Goal: Information Seeking & Learning: Find specific fact

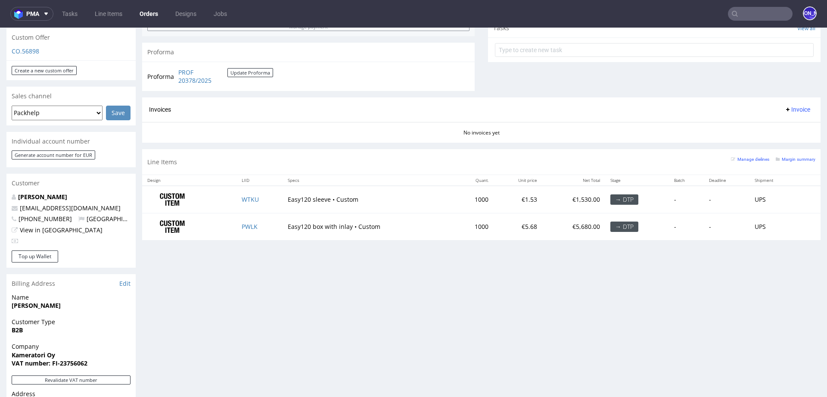
scroll to position [323, 0]
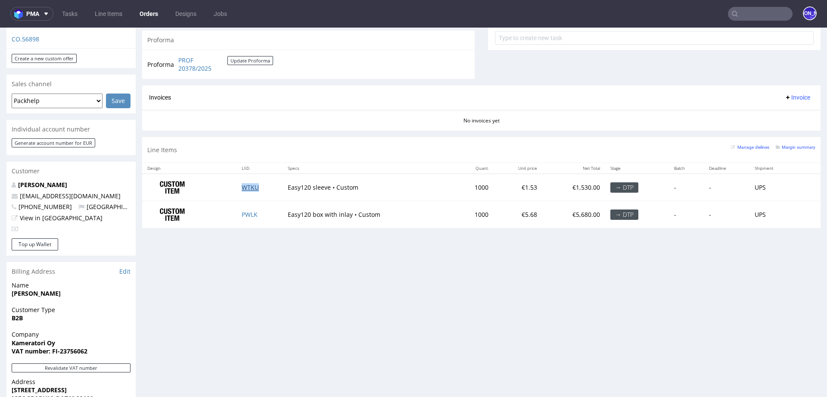
click at [247, 188] on link "WTKU" at bounding box center [250, 187] width 17 height 8
click at [249, 210] on link "PWLK" at bounding box center [250, 214] width 16 height 8
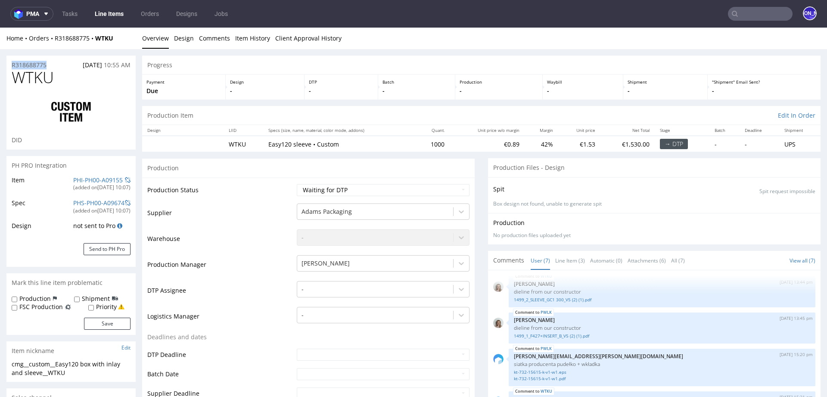
drag, startPoint x: 59, startPoint y: 65, endPoint x: 0, endPoint y: 65, distance: 58.6
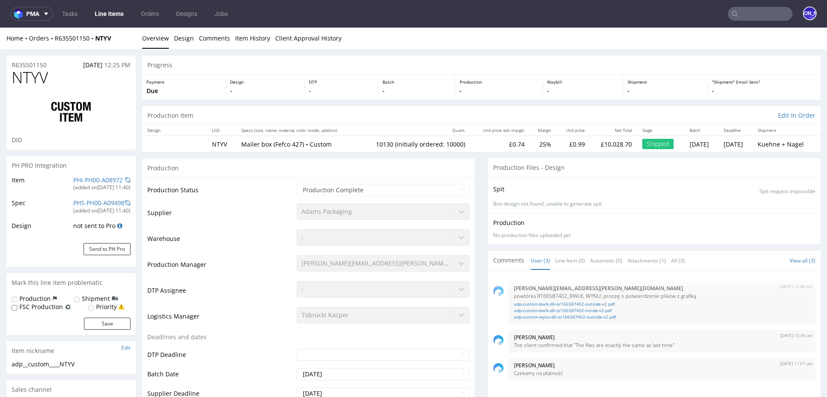
click at [51, 64] on div "R635501150 [DATE] 12:25 PM" at bounding box center [70, 63] width 129 height 14
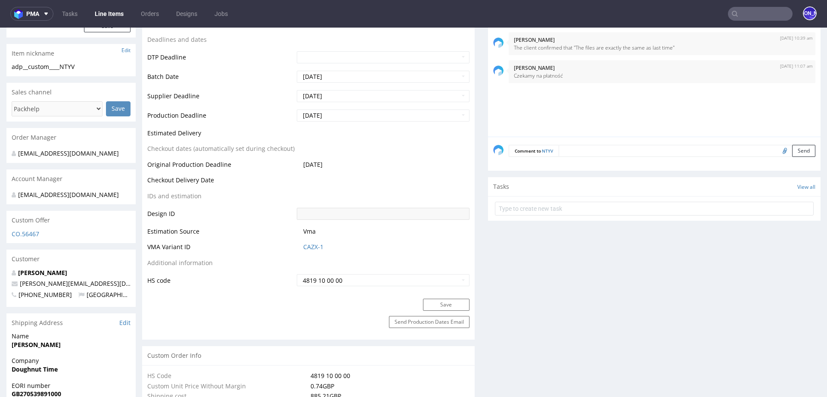
scroll to position [304, 0]
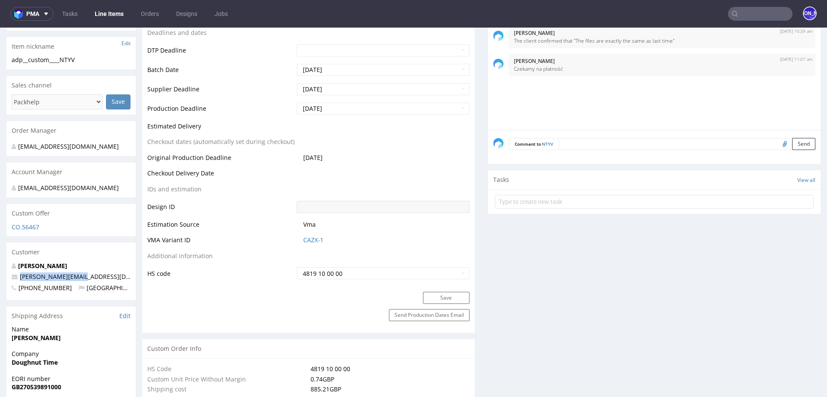
drag, startPoint x: 92, startPoint y: 275, endPoint x: 16, endPoint y: 273, distance: 76.3
click at [16, 273] on p "[PERSON_NAME][EMAIL_ADDRESS][DOMAIN_NAME]" at bounding box center [71, 276] width 119 height 9
copy span "[PERSON_NAME][EMAIL_ADDRESS][DOMAIN_NAME]"
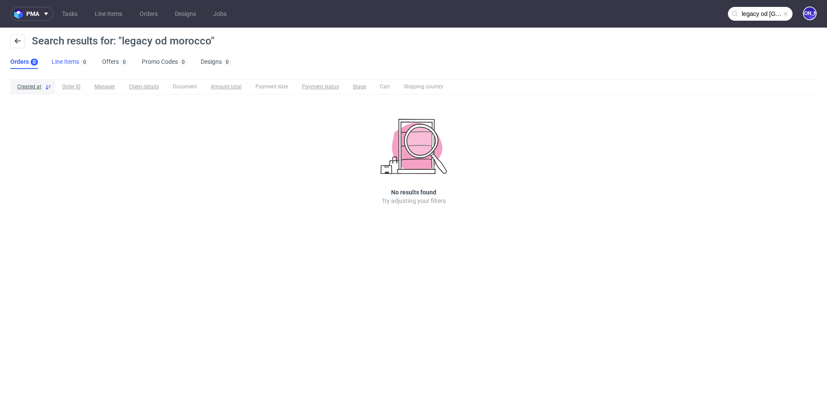
scroll to position [7, 0]
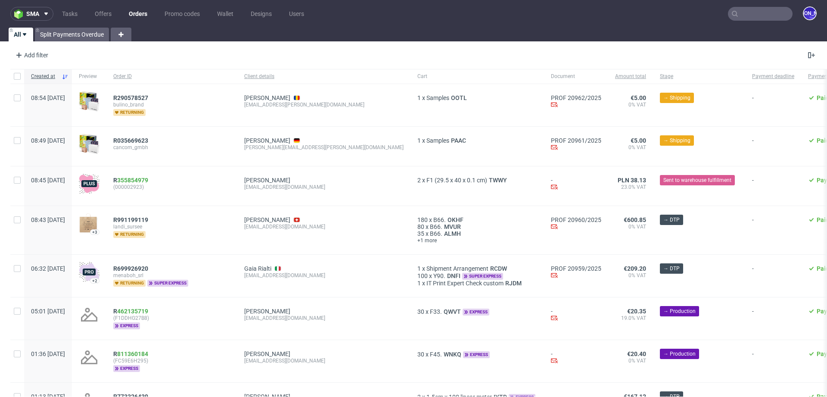
click at [136, 11] on link "Orders" at bounding box center [138, 14] width 29 height 14
click at [106, 16] on link "Offers" at bounding box center [103, 14] width 27 height 14
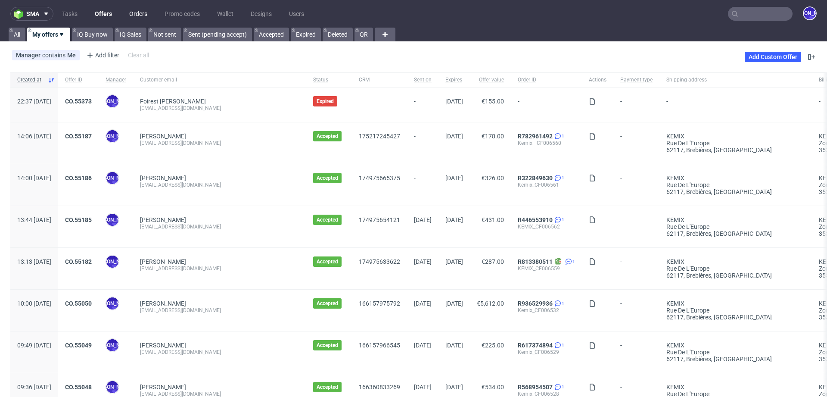
click at [147, 11] on link "Orders" at bounding box center [138, 14] width 28 height 14
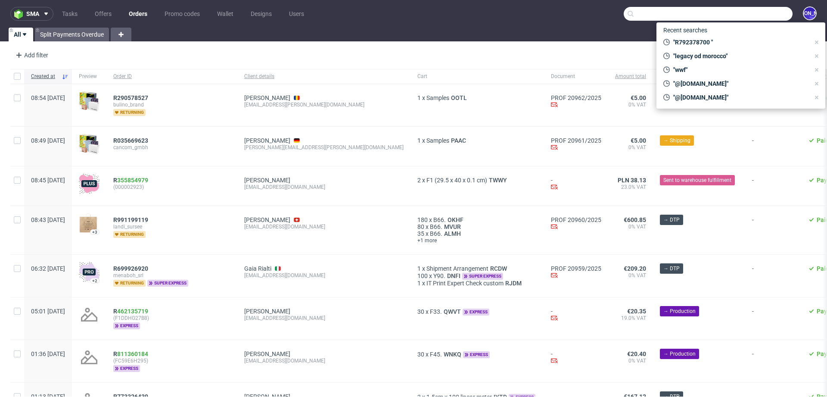
click at [739, 11] on input "text" at bounding box center [708, 14] width 169 height 14
paste input "[PERSON_NAME][EMAIL_ADDRESS][DOMAIN_NAME]"
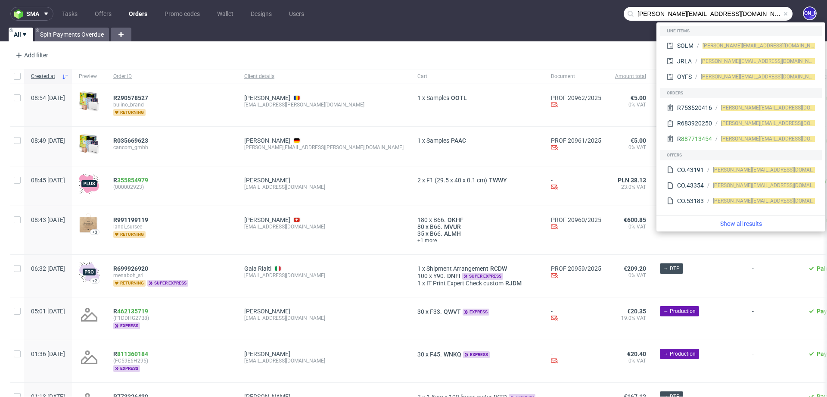
drag, startPoint x: 667, startPoint y: 15, endPoint x: 557, endPoint y: 14, distance: 110.3
click at [557, 14] on nav "sma Tasks Offers Orders Promo codes Wallet Designs Users rachel.quinting@nmc.be…" at bounding box center [413, 14] width 827 height 28
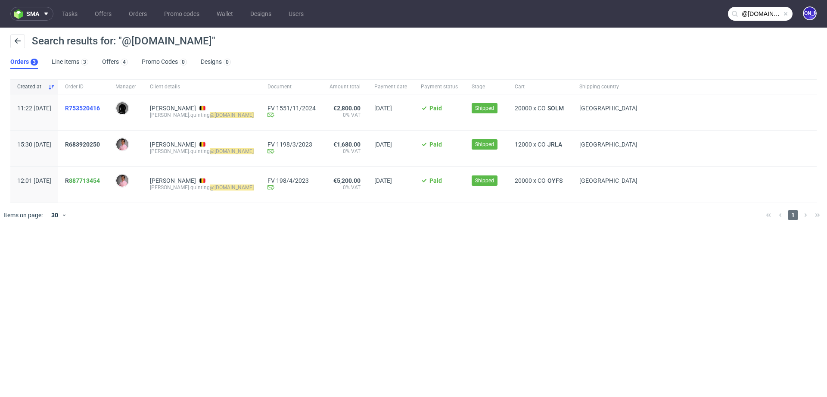
click at [100, 107] on span "R753520416" at bounding box center [82, 108] width 35 height 7
click at [100, 144] on span "R683920250" at bounding box center [82, 144] width 35 height 7
click at [100, 180] on link "887713454" at bounding box center [84, 180] width 31 height 7
click at [755, 9] on input "@nmc.be" at bounding box center [760, 14] width 65 height 14
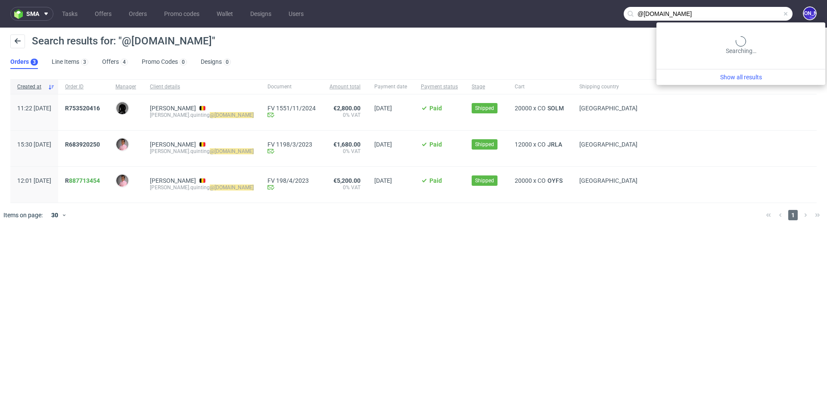
click at [755, 9] on input "@nmc.be" at bounding box center [708, 14] width 169 height 14
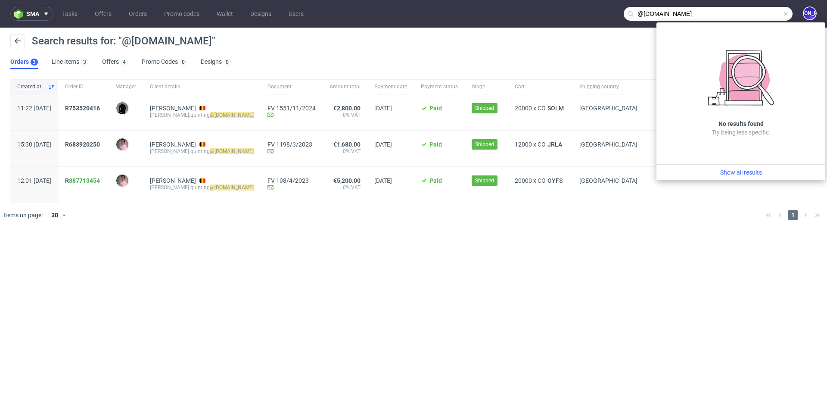
paste input "https://koffietmolentje"
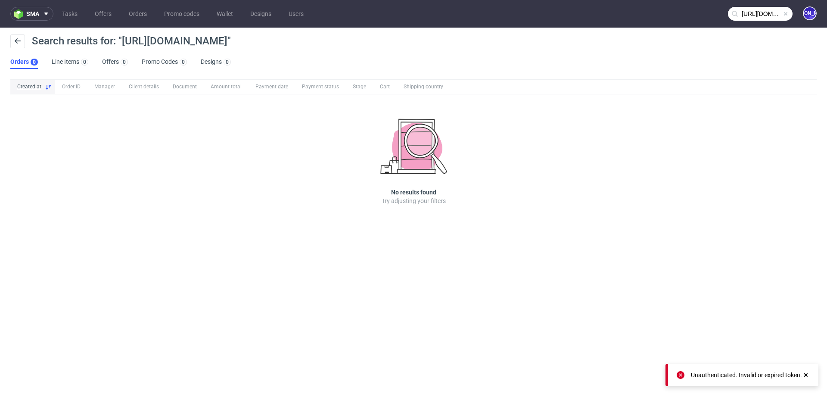
click at [742, 11] on input "https://koffietmolentje.be" at bounding box center [760, 14] width 65 height 14
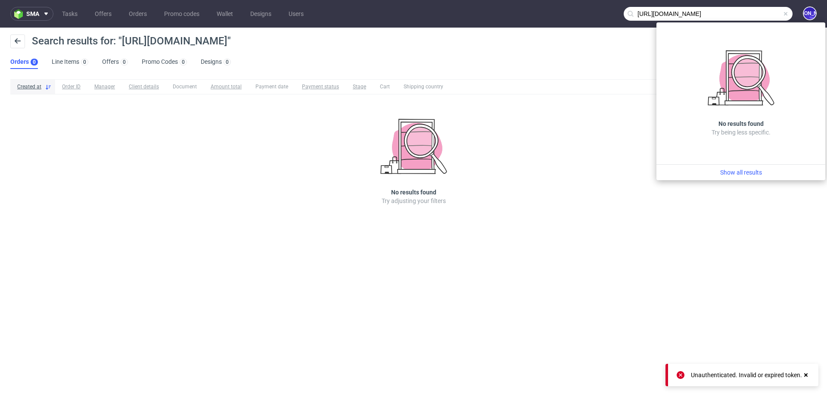
drag, startPoint x: 657, startPoint y: 13, endPoint x: 581, endPoint y: 9, distance: 75.9
click at [581, 9] on nav "sma Tasks Offers Orders Promo codes Wallet Designs Users https://koffietmolentj…" at bounding box center [413, 14] width 827 height 28
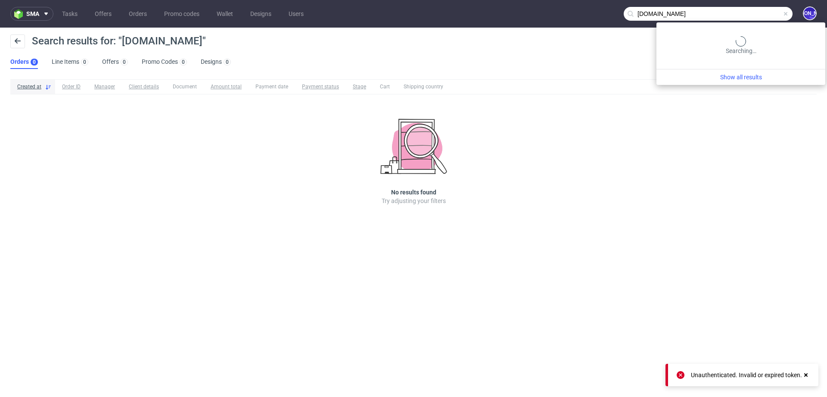
click at [771, 12] on input "koffietmolentje.be" at bounding box center [708, 14] width 169 height 14
click at [745, 13] on input "koffietmolentje.be" at bounding box center [708, 14] width 169 height 14
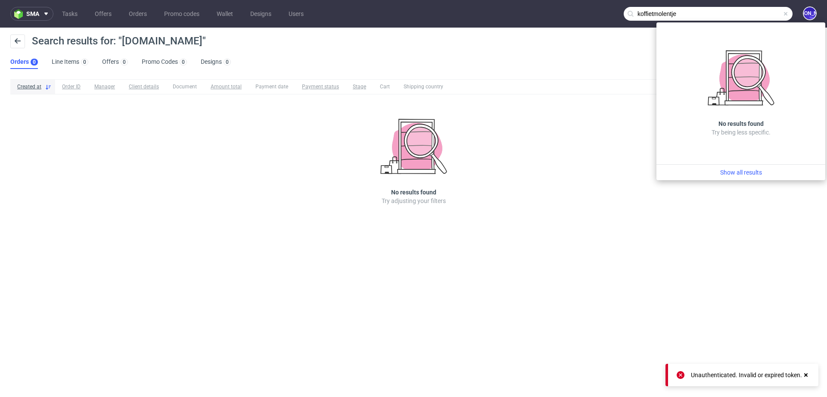
type input "koffietmolentje"
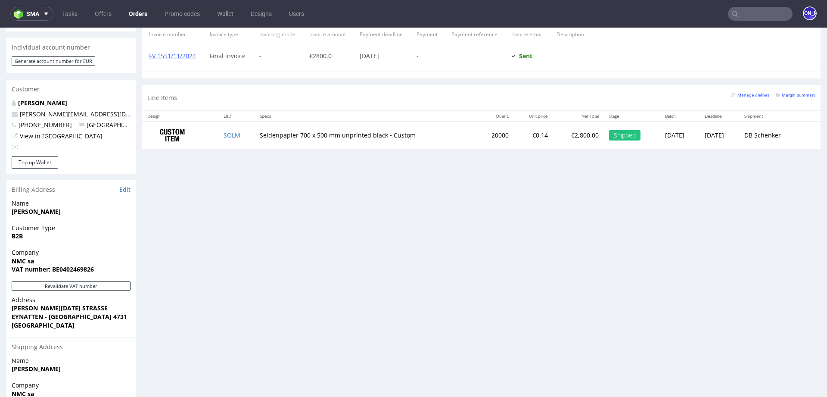
scroll to position [393, 0]
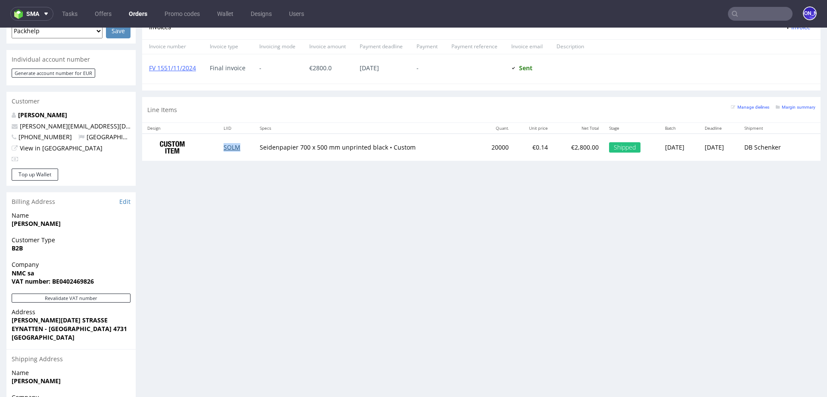
click at [227, 145] on link "SOLM" at bounding box center [232, 147] width 17 height 8
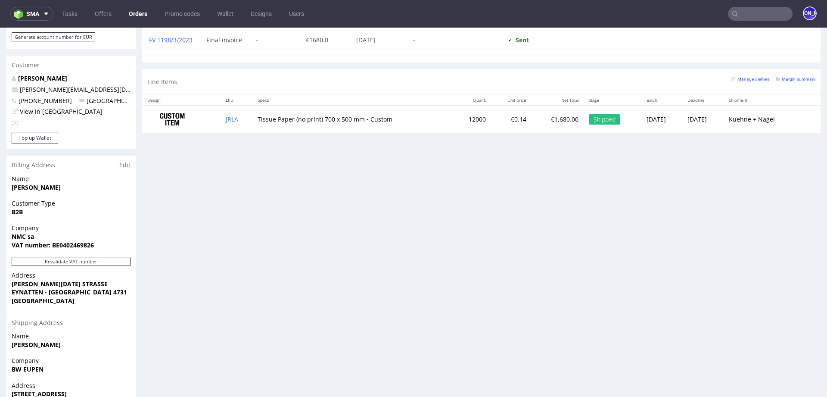
scroll to position [465, 0]
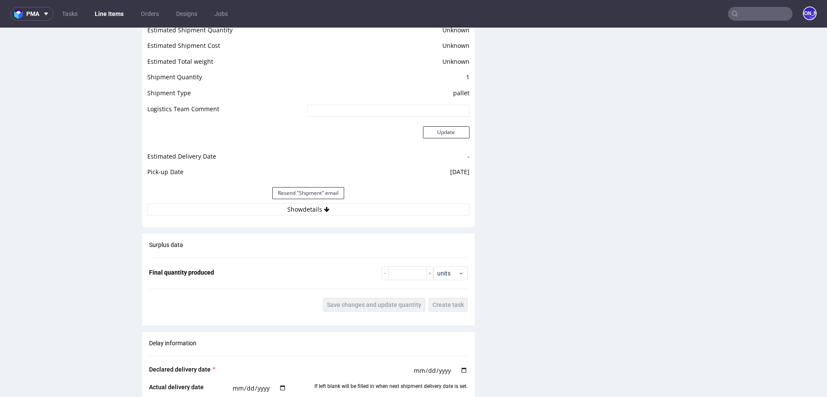
scroll to position [1027, 0]
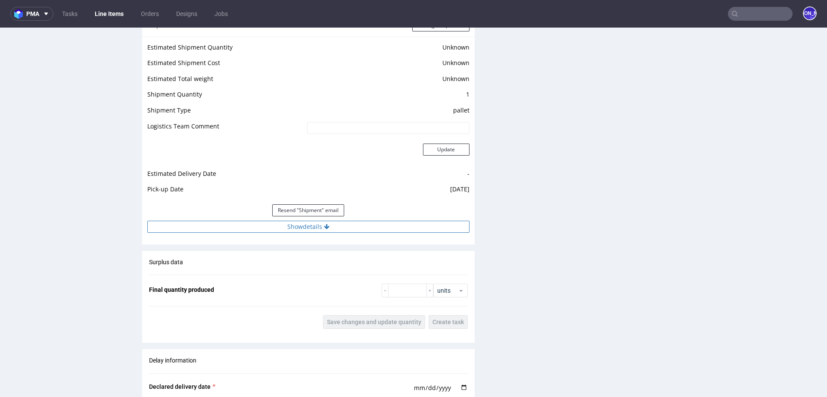
click at [324, 226] on icon at bounding box center [327, 227] width 6 height 6
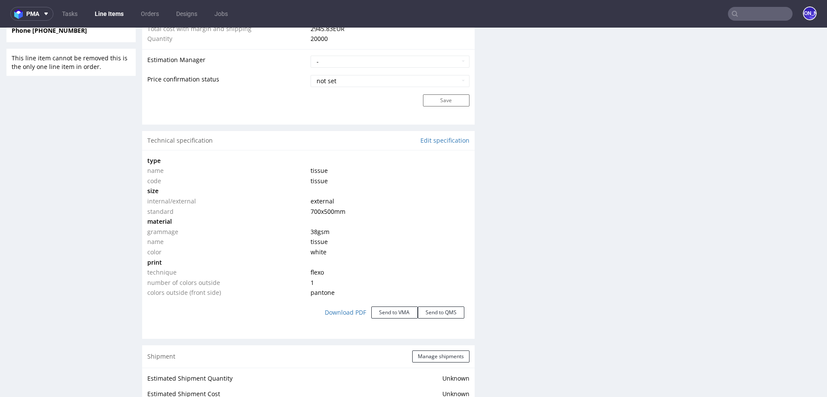
scroll to position [695, 0]
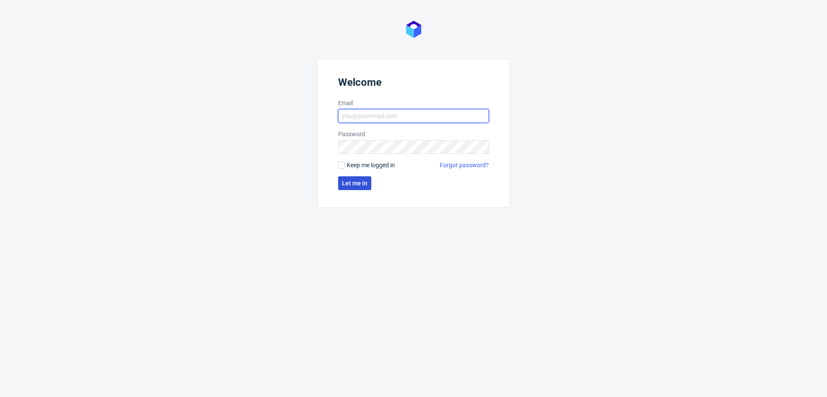
type input "[EMAIL_ADDRESS][DOMAIN_NAME]"
click at [359, 181] on span "Let me in" at bounding box center [354, 183] width 25 height 6
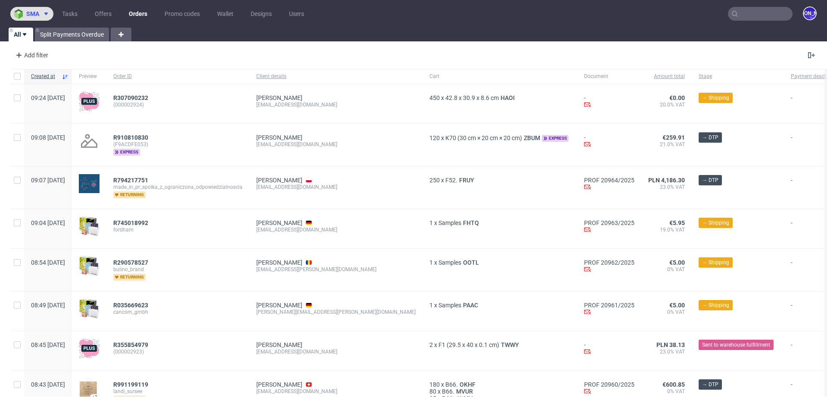
click at [35, 13] on span "sma" at bounding box center [32, 14] width 13 height 6
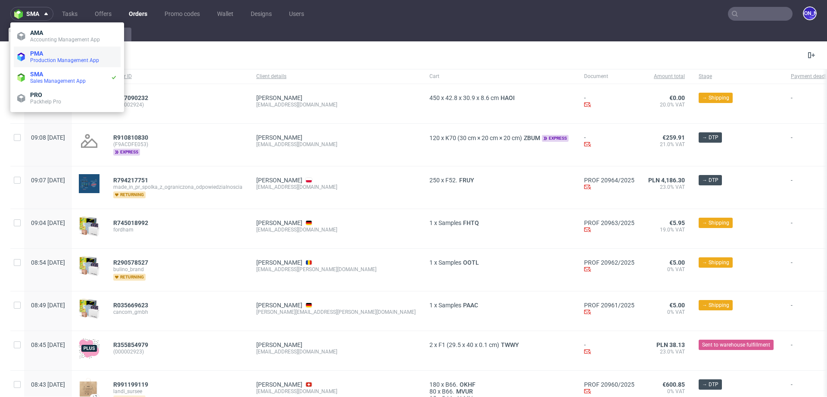
click at [61, 60] on span "Production Management App" at bounding box center [64, 60] width 69 height 6
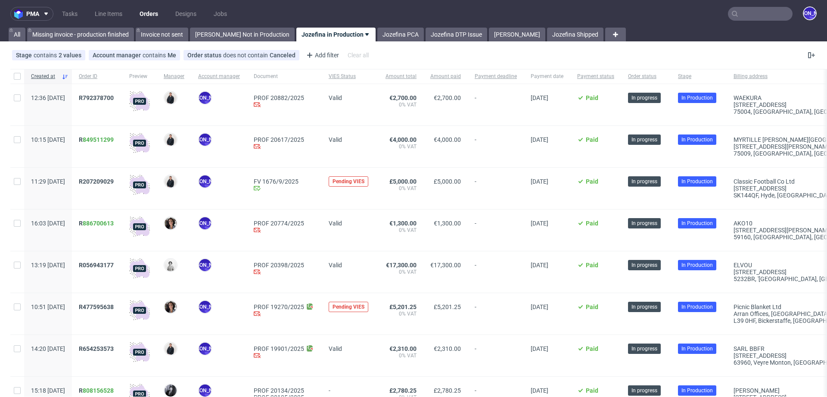
click at [745, 10] on input "text" at bounding box center [760, 14] width 65 height 14
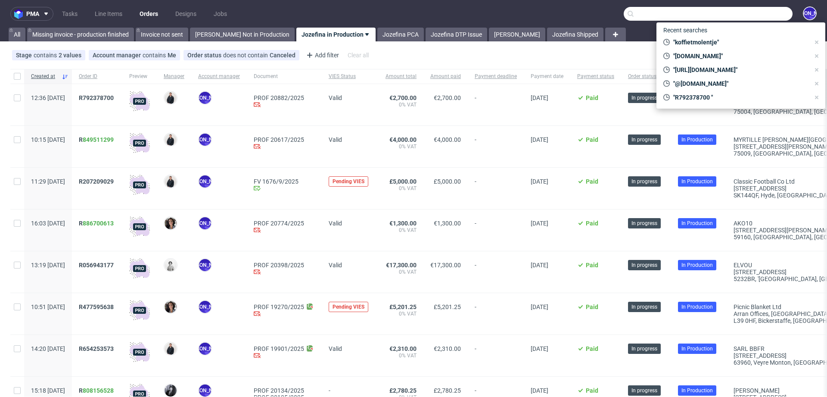
paste input "https://koffietmolentje.be"
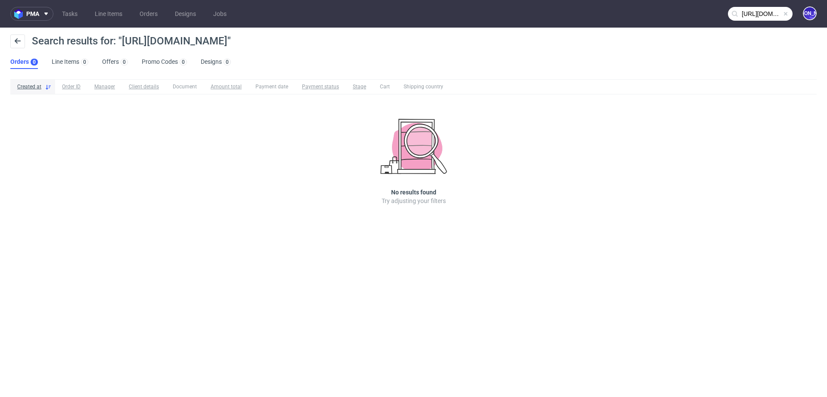
click at [751, 14] on input "https://koffietmolentje.be" at bounding box center [760, 14] width 65 height 14
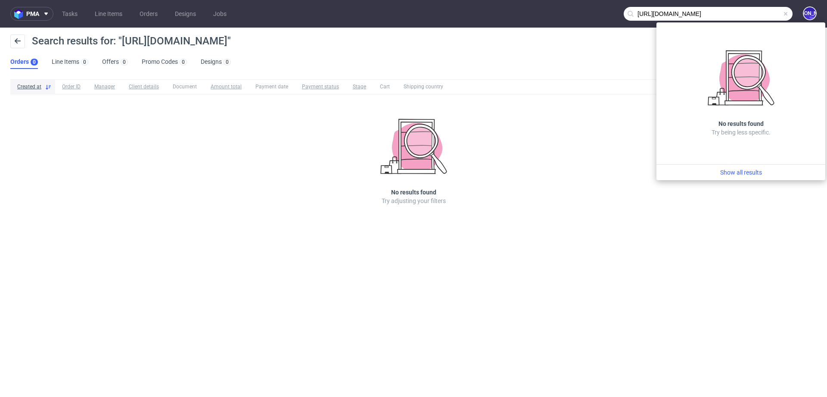
drag, startPoint x: 655, startPoint y: 14, endPoint x: 590, endPoint y: 13, distance: 65.1
click at [590, 13] on nav "pma Tasks Line Items Orders Designs Jobs https://koffietmolentje.be JO" at bounding box center [413, 14] width 827 height 28
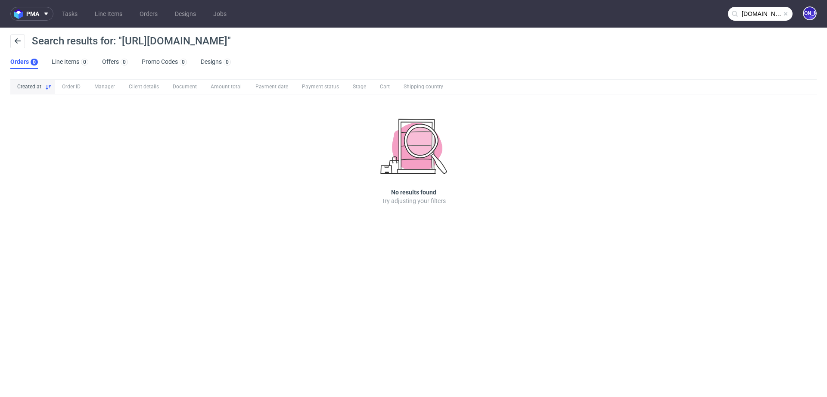
type input "koffietmolentje.be"
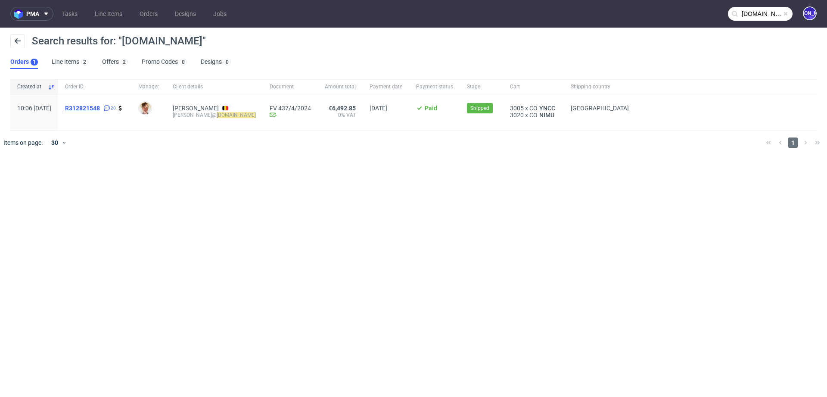
click at [96, 109] on span "R312821548" at bounding box center [82, 108] width 35 height 7
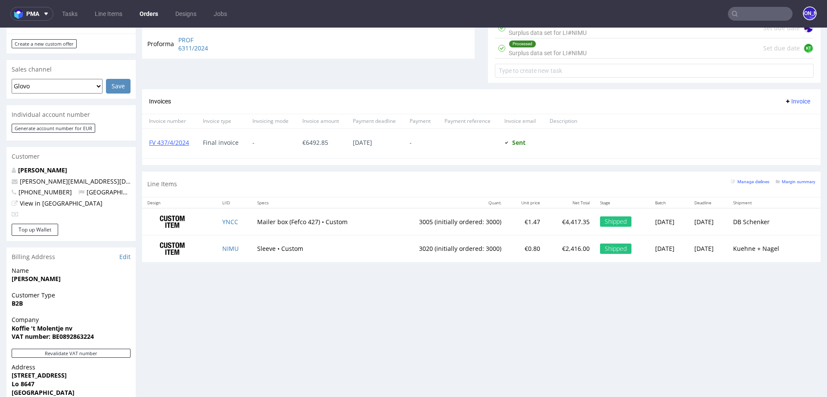
scroll to position [339, 0]
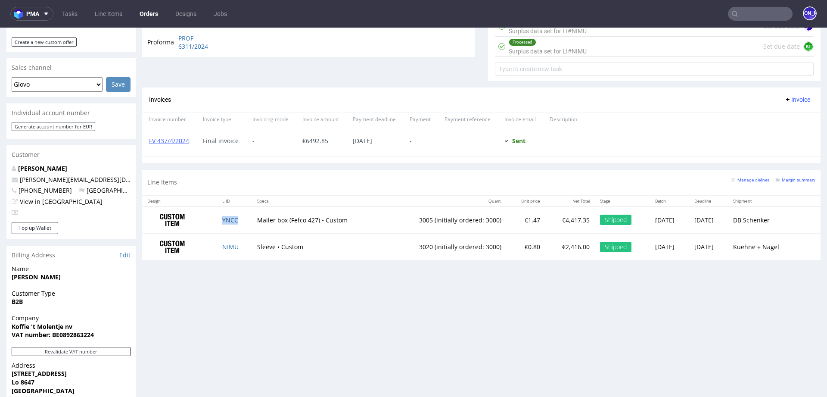
click at [224, 219] on link "YNCC" at bounding box center [230, 220] width 16 height 8
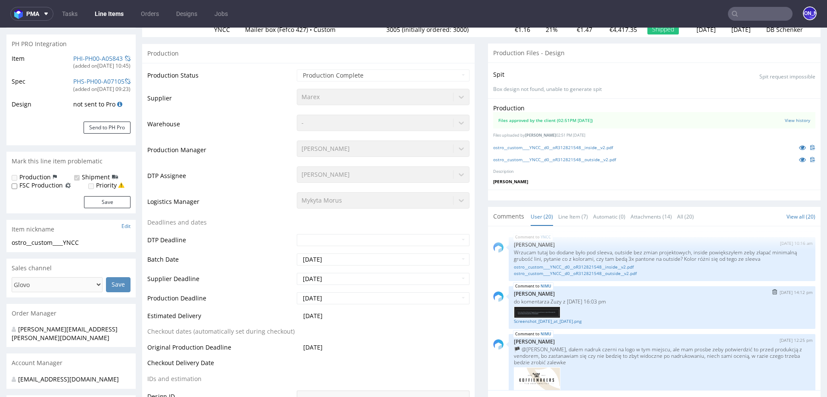
scroll to position [675, 0]
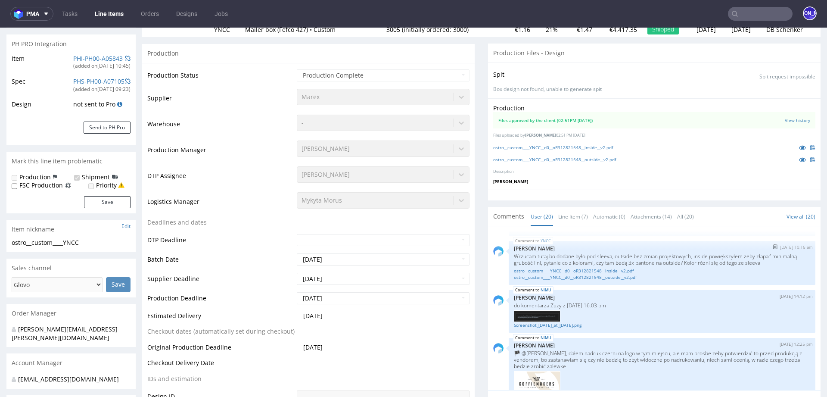
click at [599, 270] on link "ostro__custom____YNCC__d0__oR312821548__inside__v2.pdf" at bounding box center [662, 271] width 296 height 6
click at [599, 276] on link "ostro__custom____YNCC__d0__oR312821548__outside__v2.pdf" at bounding box center [662, 277] width 296 height 6
